Goal: Use online tool/utility: Utilize a website feature to perform a specific function

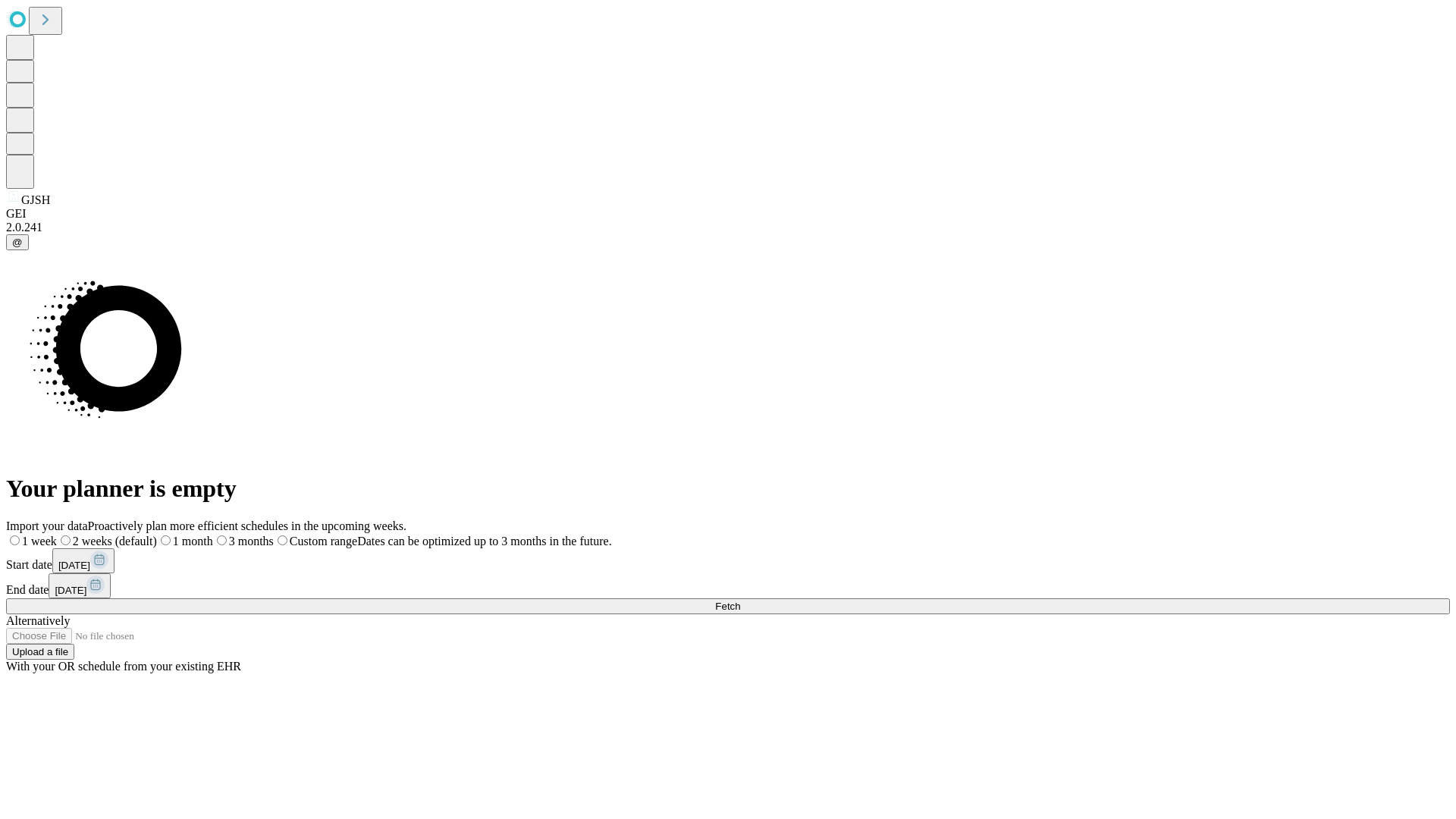
click at [740, 601] on span "Fetch" at bounding box center [728, 606] width 25 height 12
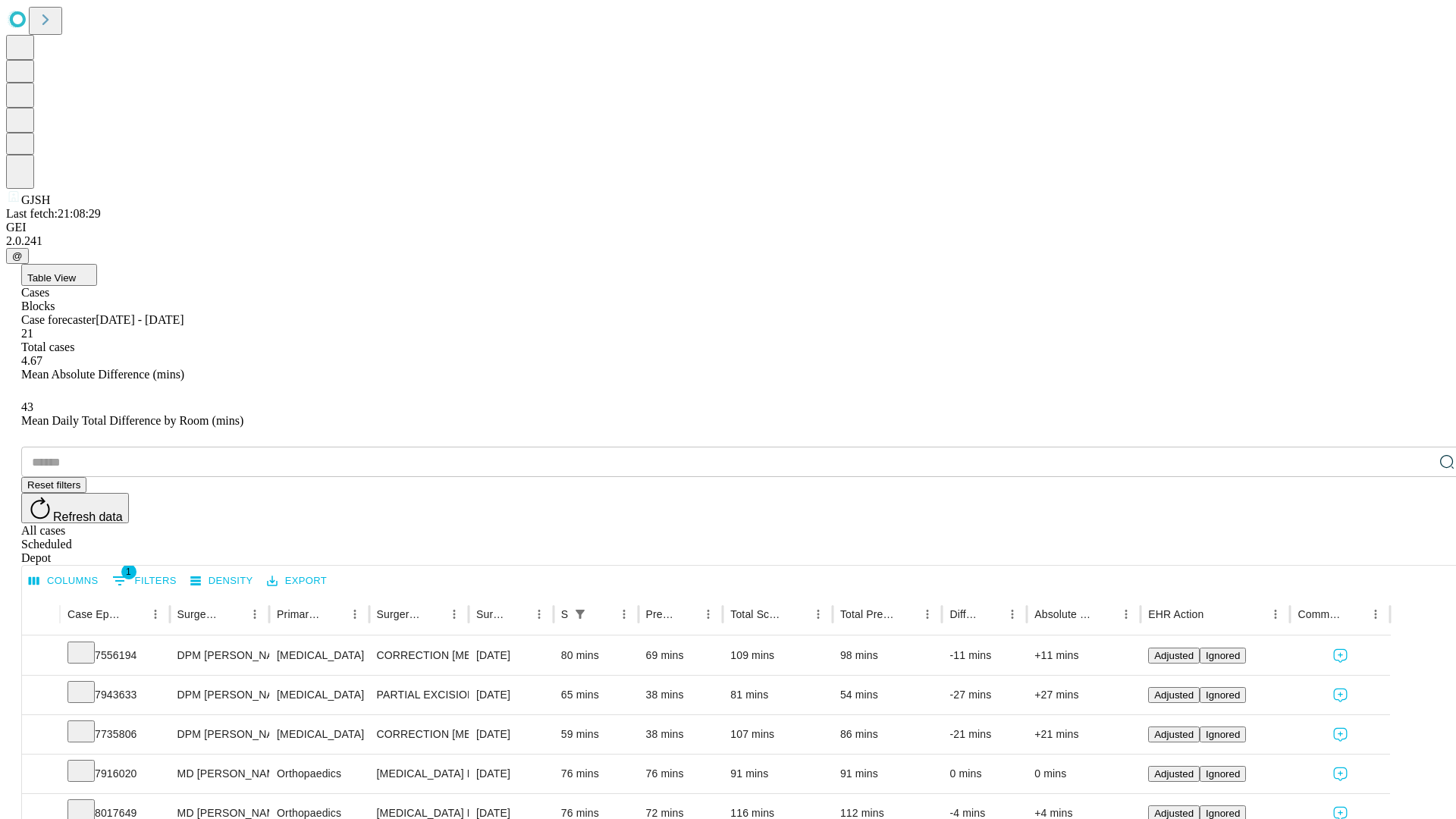
click at [76, 272] on span "Table View" at bounding box center [51, 278] width 49 height 12
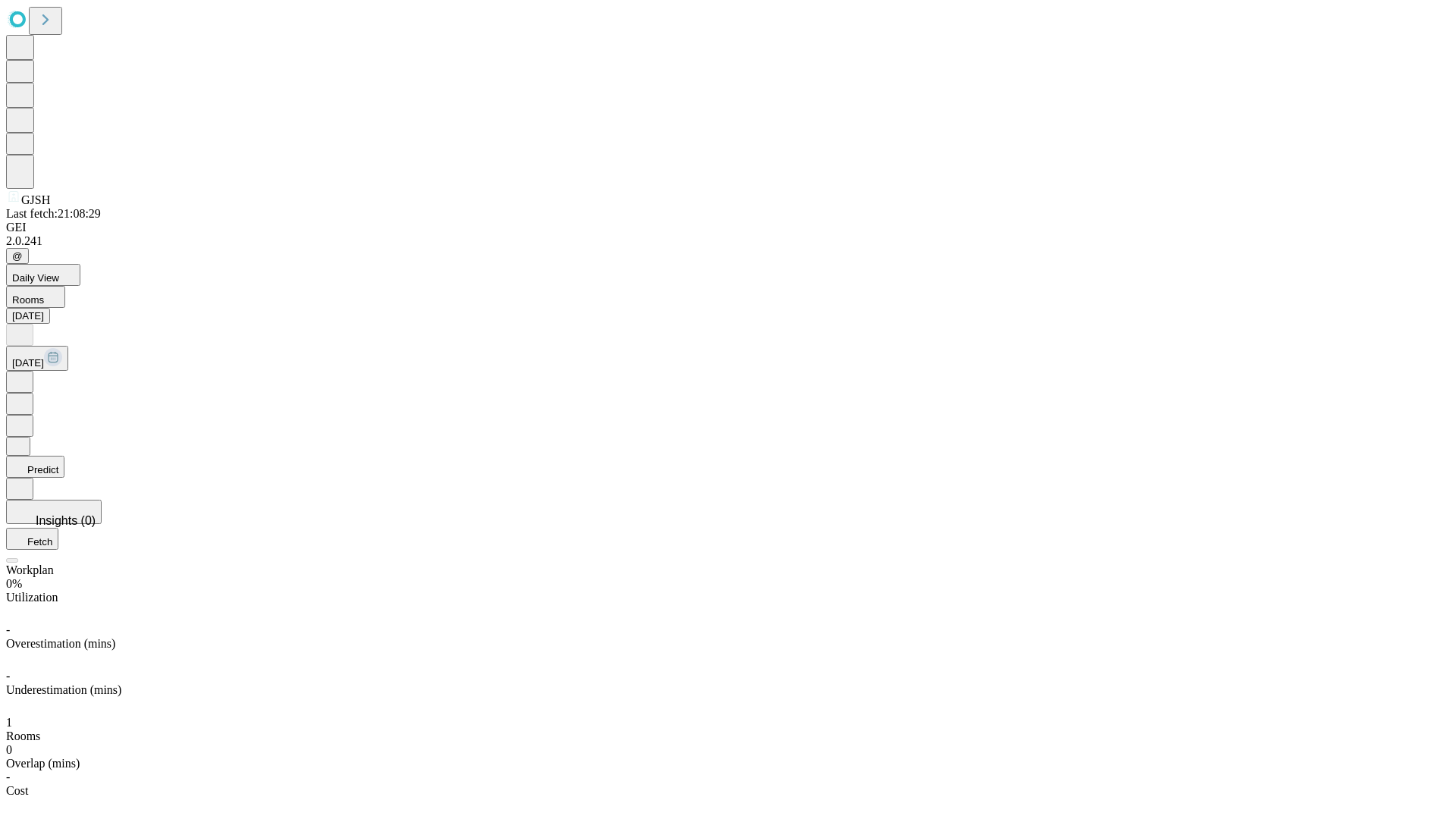
click at [64, 456] on button "Predict" at bounding box center [35, 466] width 59 height 22
